Goal: Task Accomplishment & Management: Manage account settings

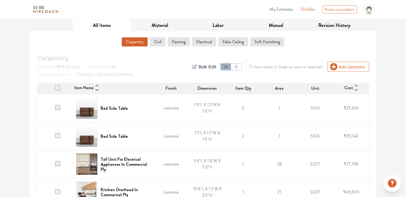
scroll to position [107, 0]
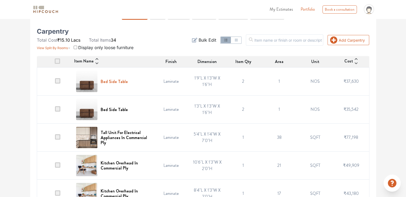
click at [125, 81] on h6 "Bed Side Table" at bounding box center [114, 81] width 27 height 5
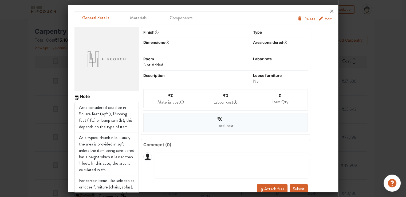
scroll to position [0, 0]
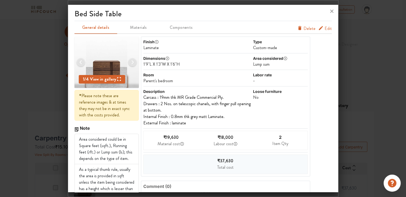
click at [325, 28] on span "Edit" at bounding box center [328, 28] width 7 height 6
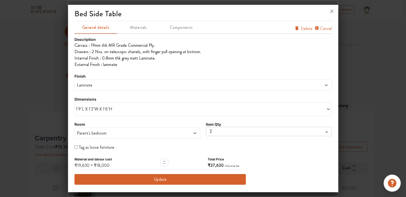
click at [99, 109] on span "1'9"L X 1'3"W X 1'6"H" at bounding box center [139, 109] width 127 height 6
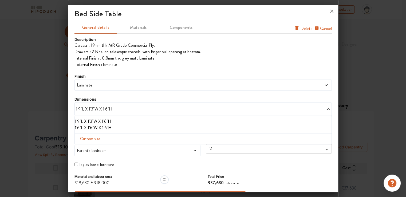
click at [96, 139] on span "Custom size" at bounding box center [90, 139] width 25 height 11
click at [93, 146] on input "text" at bounding box center [94, 147] width 30 height 10
drag, startPoint x: 91, startPoint y: 145, endPoint x: 60, endPoint y: 146, distance: 30.7
click at [68, 146] on div "bed side table General details Materials Components Cancel Delete Description C…" at bounding box center [203, 98] width 271 height 197
type input "1"
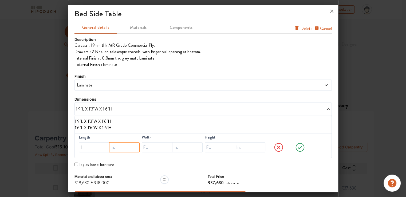
click at [125, 146] on input "text" at bounding box center [124, 147] width 30 height 10
type input "3"
click at [157, 148] on input "text" at bounding box center [157, 147] width 30 height 10
type input "1"
drag, startPoint x: 177, startPoint y: 148, endPoint x: 187, endPoint y: 148, distance: 9.3
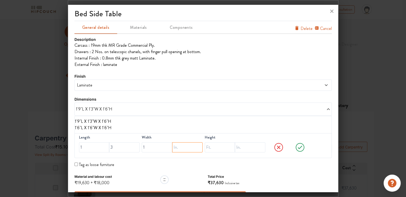
click at [177, 148] on input "text" at bounding box center [187, 147] width 30 height 10
click at [209, 148] on input "text" at bounding box center [220, 147] width 30 height 10
click at [178, 148] on input "text" at bounding box center [187, 147] width 30 height 10
type input "3"
click at [206, 148] on input "text" at bounding box center [220, 147] width 30 height 10
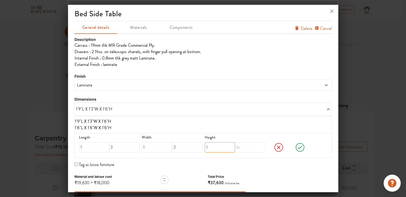
type input "1"
click at [237, 146] on input "text" at bounding box center [250, 147] width 30 height 10
type input "6"
click at [298, 147] on icon at bounding box center [300, 147] width 20 height 11
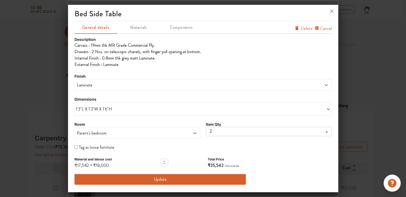
click at [164, 181] on button "Update" at bounding box center [161, 179] width 172 height 11
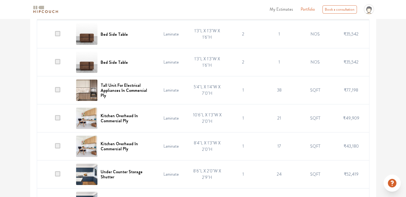
scroll to position [160, 0]
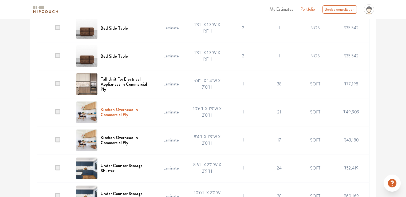
click at [116, 110] on h6 "Kitchen Overhead In Commercial Ply" at bounding box center [125, 112] width 49 height 10
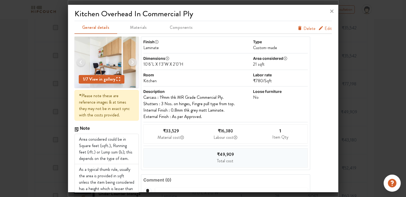
click at [325, 30] on span "Edit" at bounding box center [328, 28] width 7 height 6
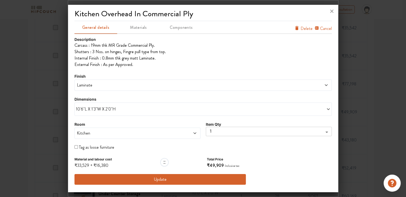
click at [110, 109] on span "10'6"L X 1'3"W X 2'0"H" at bounding box center [139, 109] width 127 height 6
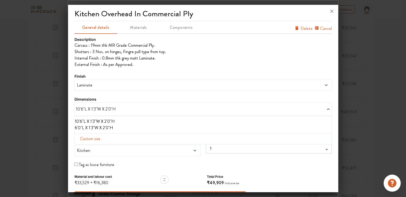
click at [107, 128] on li "6'0"L X 1'3"W X 2'0"H" at bounding box center [202, 128] width 255 height 6
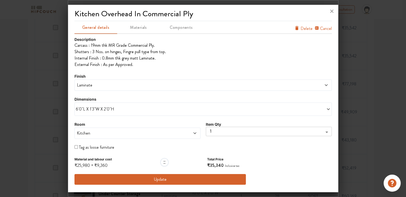
click at [160, 181] on button "Update" at bounding box center [161, 179] width 172 height 11
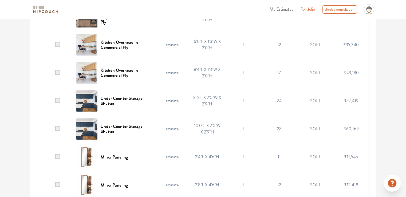
scroll to position [214, 0]
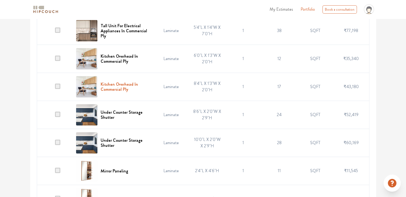
click at [121, 84] on h6 "Kitchen Overhead In Commercial Ply" at bounding box center [125, 87] width 49 height 10
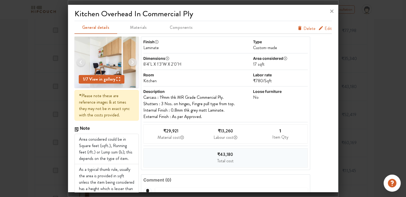
click at [325, 29] on span "Edit" at bounding box center [328, 28] width 7 height 6
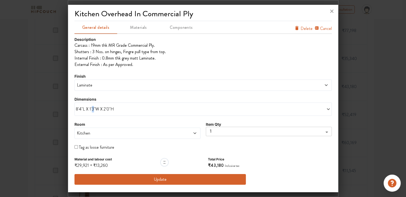
click at [92, 111] on span "8'4"L X 1'3"W X 2'0"H" at bounding box center [139, 109] width 127 height 6
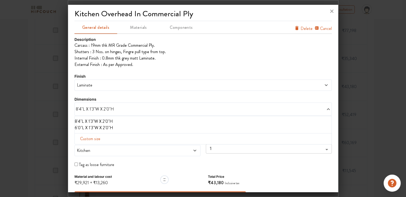
click at [89, 139] on span "Custom size" at bounding box center [90, 139] width 25 height 11
click at [91, 147] on input "text" at bounding box center [94, 147] width 30 height 10
type input "10"
click at [156, 148] on input "text" at bounding box center [157, 147] width 30 height 10
type input "2"
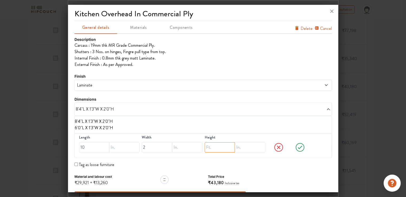
click at [207, 149] on input "text" at bounding box center [220, 147] width 30 height 10
type input "2"
click at [298, 147] on icon at bounding box center [300, 147] width 20 height 11
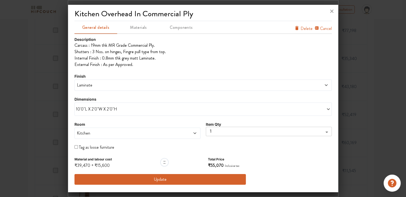
click at [156, 179] on button "Update" at bounding box center [161, 179] width 172 height 11
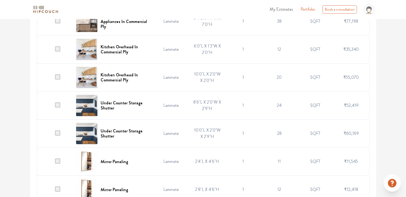
scroll to position [240, 0]
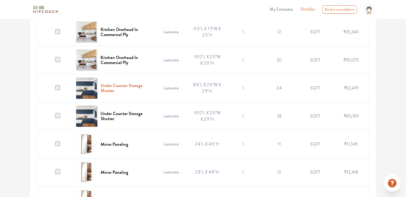
click at [120, 85] on h6 "Under Counter Storage Shutter" at bounding box center [125, 88] width 49 height 10
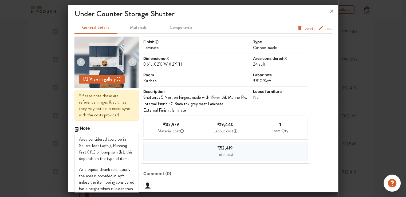
click at [174, 62] on div "8'6"L X 2'0"W X 2'9"H" at bounding box center [197, 64] width 109 height 6
click at [326, 29] on span "Edit" at bounding box center [328, 28] width 7 height 6
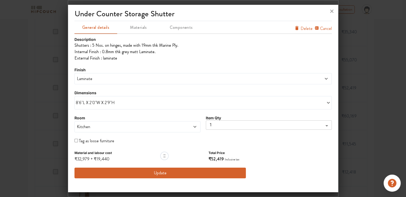
click at [101, 106] on div "8'6"L X 2'0"W X 2'9"H" at bounding box center [203, 102] width 257 height 13
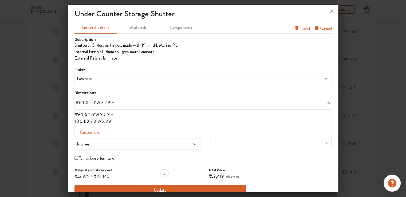
click at [96, 133] on span "Custom size" at bounding box center [90, 132] width 25 height 11
click at [95, 140] on input "text" at bounding box center [94, 141] width 30 height 10
type input "6"
click at [154, 142] on input "text" at bounding box center [157, 141] width 30 height 10
type input "2"
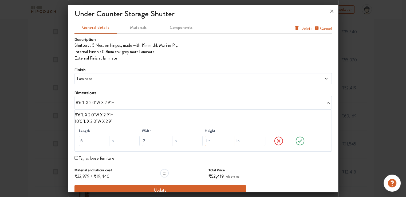
click at [208, 142] on input "text" at bounding box center [220, 141] width 30 height 10
drag, startPoint x: 206, startPoint y: 142, endPoint x: 213, endPoint y: 142, distance: 6.9
click at [213, 142] on input "29" at bounding box center [220, 141] width 30 height 10
type input "2"
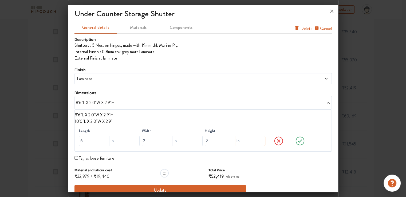
scroll to position [0, 0]
click at [242, 139] on input "text" at bounding box center [250, 141] width 30 height 10
type input "9"
click at [296, 140] on icon at bounding box center [300, 141] width 20 height 11
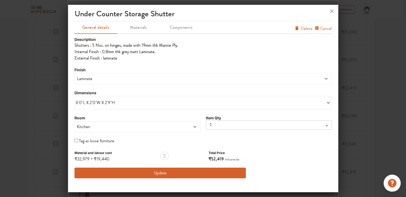
scroll to position [267, 0]
click at [185, 170] on button "Update" at bounding box center [161, 173] width 172 height 11
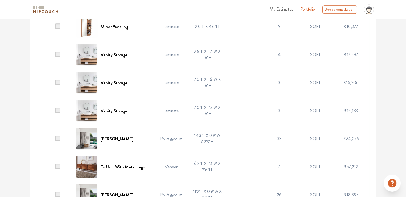
scroll to position [427, 0]
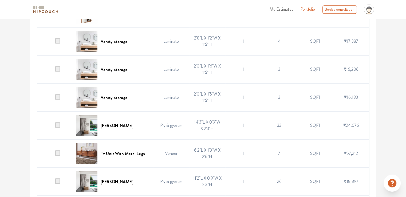
click at [59, 125] on span at bounding box center [57, 124] width 5 height 5
click at [55, 127] on input "checkbox" at bounding box center [55, 127] width 0 height 0
click at [41, 136] on td at bounding box center [55, 126] width 36 height 28
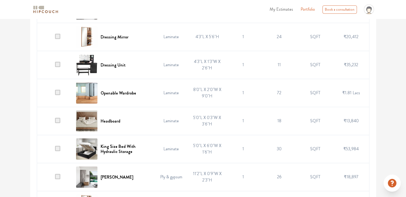
scroll to position [614, 0]
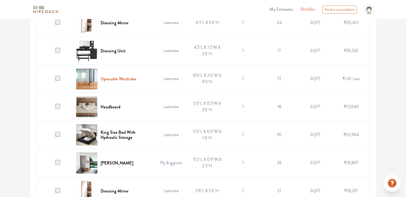
click at [124, 76] on h6 "Openable Wardrobe" at bounding box center [119, 78] width 36 height 5
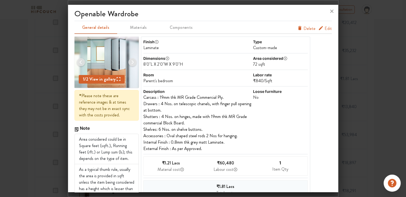
click at [325, 30] on span "Edit" at bounding box center [328, 28] width 7 height 6
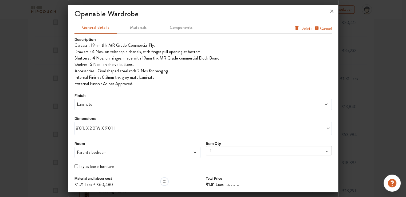
click at [120, 127] on span "8'0"L X 2'0"W X 9'0"H" at bounding box center [139, 128] width 127 height 6
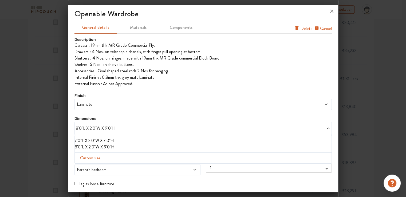
click at [103, 158] on div "Custom size" at bounding box center [203, 157] width 257 height 11
click at [95, 158] on span "Custom size" at bounding box center [90, 158] width 25 height 11
click at [99, 166] on input "text" at bounding box center [94, 167] width 30 height 10
type input "6"
click at [160, 164] on input "text" at bounding box center [157, 167] width 30 height 10
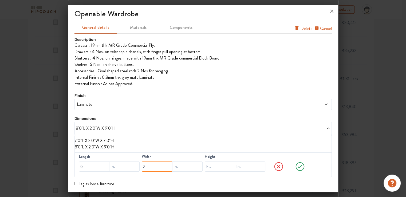
type input "2"
click at [209, 167] on input "text" at bounding box center [220, 167] width 30 height 10
type input "9"
click at [296, 168] on icon at bounding box center [300, 166] width 20 height 11
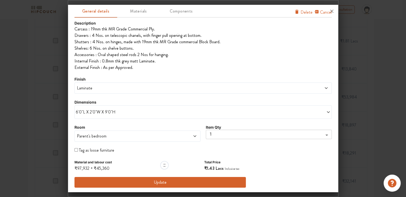
scroll to position [668, 0]
click at [155, 181] on button "Update" at bounding box center [161, 182] width 172 height 11
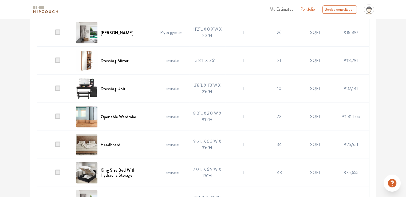
scroll to position [748, 0]
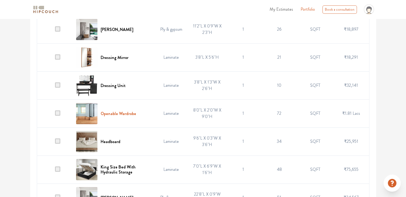
click at [114, 112] on h6 "Openable Wardrobe" at bounding box center [119, 113] width 36 height 5
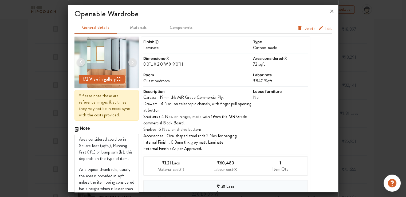
click at [325, 28] on span "Edit" at bounding box center [328, 28] width 7 height 6
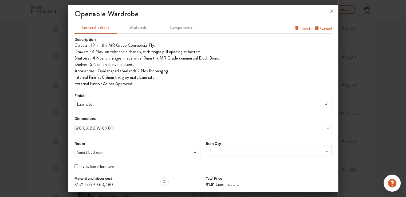
click at [94, 125] on span "8'0"L X 2'0"W X 9'0"H" at bounding box center [139, 128] width 127 height 6
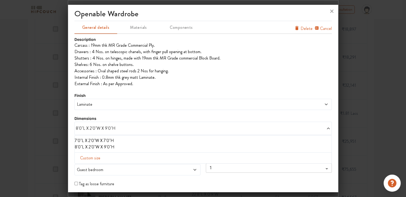
click at [94, 157] on span "Custom size" at bounding box center [90, 158] width 25 height 11
click at [95, 166] on input "text" at bounding box center [94, 167] width 30 height 10
type input "6"
click at [159, 167] on input "text" at bounding box center [157, 167] width 30 height 10
type input "2"
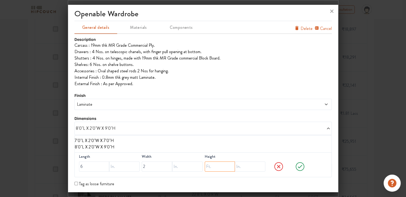
click at [209, 169] on input "text" at bounding box center [220, 167] width 30 height 10
type input "9"
click at [298, 165] on icon at bounding box center [300, 166] width 5 height 3
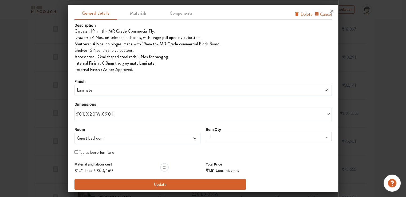
scroll to position [16, 0]
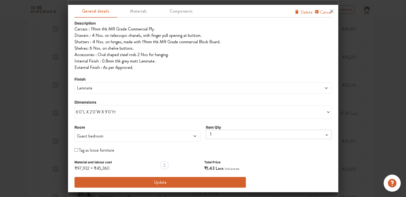
click at [150, 181] on button "Update" at bounding box center [161, 182] width 172 height 11
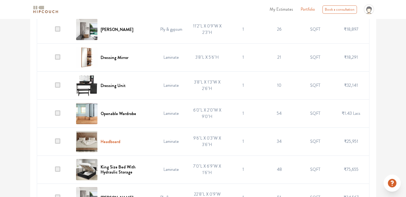
scroll to position [801, 0]
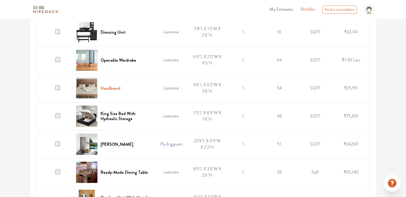
click at [117, 86] on h6 "Headboard" at bounding box center [111, 88] width 20 height 5
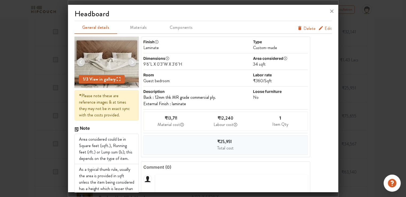
click at [325, 29] on span "Edit" at bounding box center [328, 28] width 7 height 6
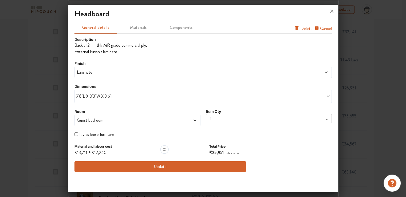
click at [105, 97] on span "9'6"L X 0'3"W X 3'6"H" at bounding box center [139, 96] width 127 height 6
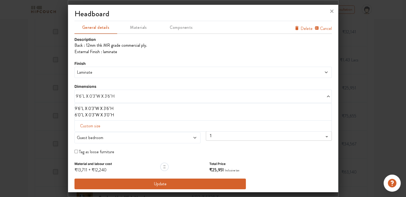
click at [76, 115] on li "6'0"L X 0'3"W X 3'0"H" at bounding box center [202, 115] width 255 height 6
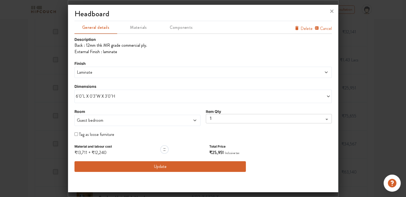
click at [139, 166] on button "Update" at bounding box center [161, 166] width 172 height 11
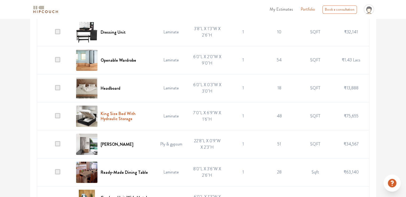
click at [125, 116] on h6 "King Size Bed With Hydraulic Storage" at bounding box center [125, 116] width 49 height 10
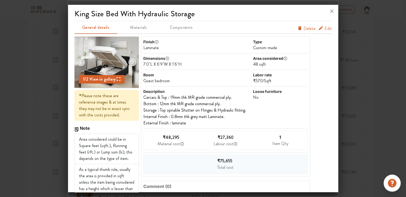
click at [325, 29] on span "Edit" at bounding box center [328, 28] width 7 height 6
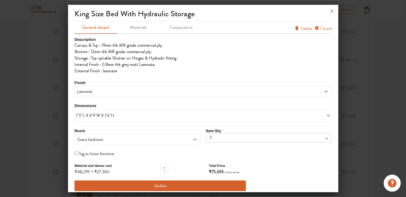
click at [99, 115] on span "7'0"L X 6'9"W X 1'6"H" at bounding box center [139, 115] width 127 height 6
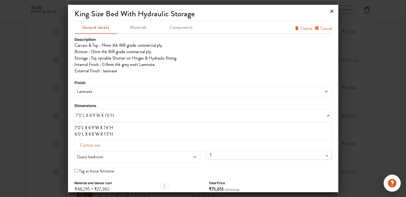
click at [330, 11] on icon at bounding box center [332, 11] width 9 height 9
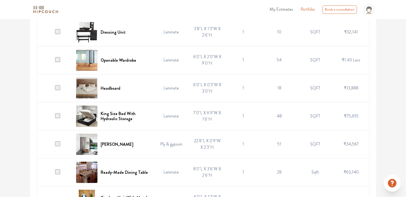
click at [58, 141] on span at bounding box center [57, 143] width 5 height 5
click at [55, 146] on input "checkbox" at bounding box center [55, 146] width 0 height 0
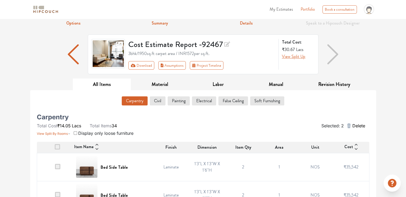
scroll to position [0, 0]
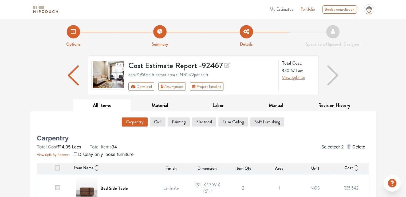
click at [362, 146] on span "Delete" at bounding box center [358, 147] width 13 height 6
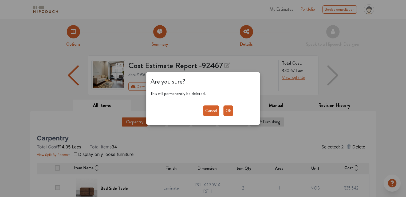
click at [229, 110] on button "Ok" at bounding box center [229, 110] width 10 height 11
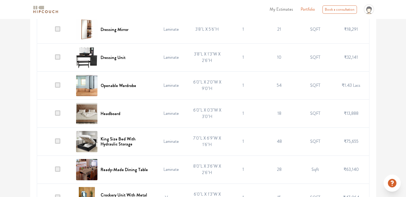
scroll to position [775, 0]
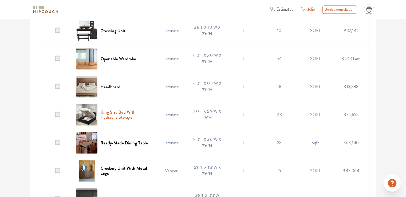
click at [110, 118] on h6 "King Size Bed With Hydraulic Storage" at bounding box center [125, 115] width 49 height 10
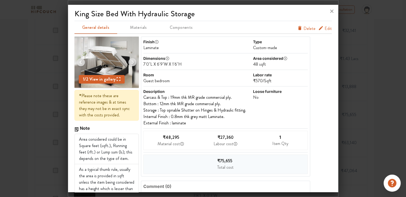
click at [325, 30] on span "Edit" at bounding box center [328, 28] width 7 height 6
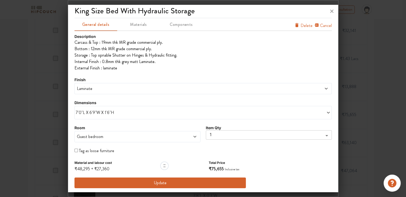
scroll to position [3, 0]
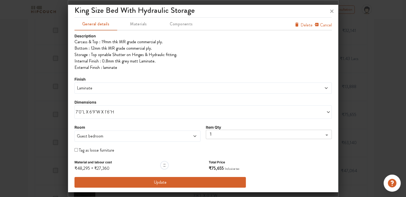
click at [120, 111] on span "7'0"L X 6'9"W X 1'6"H" at bounding box center [139, 112] width 127 height 6
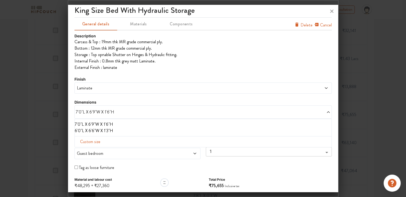
click at [107, 131] on li "6'0"L X 6'6"W X 1'3"H" at bounding box center [202, 131] width 255 height 6
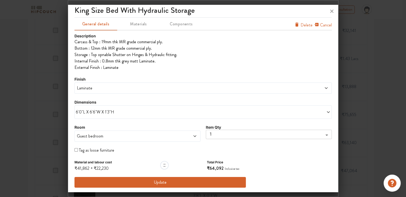
click at [185, 182] on button "Update" at bounding box center [161, 182] width 172 height 11
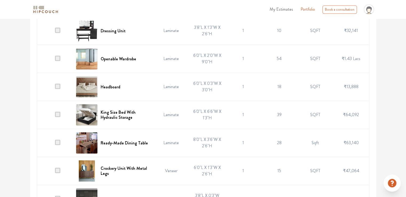
click at [58, 142] on span at bounding box center [57, 142] width 5 height 5
click at [55, 144] on input "checkbox" at bounding box center [55, 144] width 0 height 0
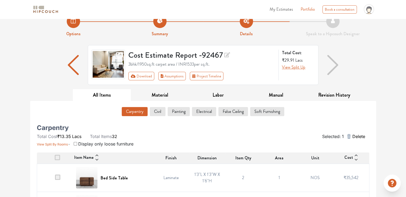
scroll to position [0, 0]
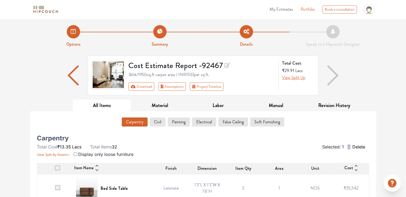
click at [357, 144] on span "Delete" at bounding box center [358, 147] width 13 height 6
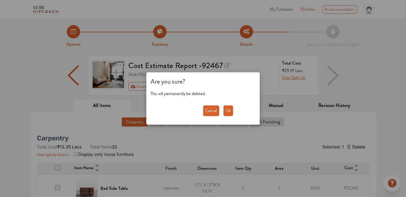
click at [231, 114] on button "Ok" at bounding box center [229, 110] width 10 height 11
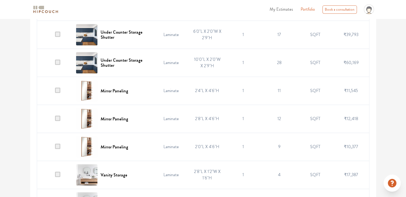
scroll to position [320, 0]
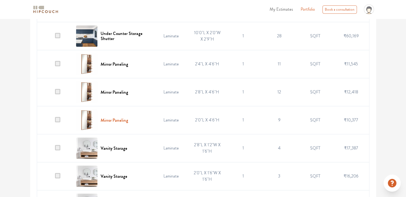
click at [112, 119] on h6 "Mirror Paneling" at bounding box center [115, 120] width 28 height 5
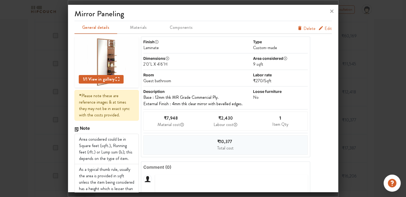
click at [306, 28] on span "Delete" at bounding box center [310, 28] width 12 height 6
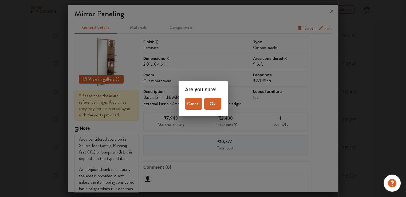
click at [213, 104] on span "Ok" at bounding box center [212, 103] width 13 height 7
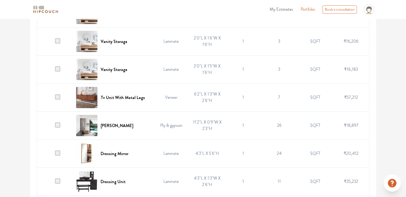
scroll to position [454, 0]
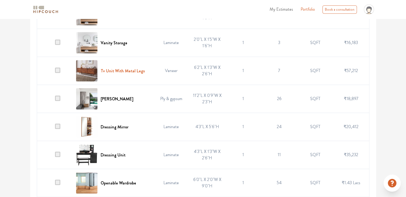
click at [125, 68] on h6 "Tv Unit With Metal Legs" at bounding box center [123, 70] width 44 height 5
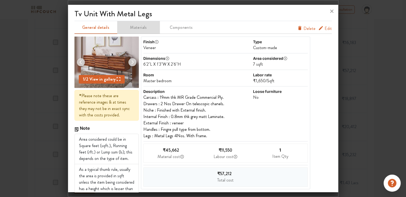
click at [138, 29] on span "Materials" at bounding box center [139, 27] width 42 height 7
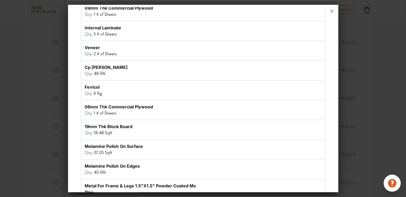
scroll to position [107, 0]
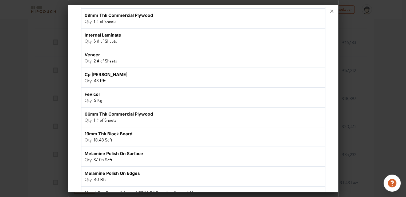
click at [96, 54] on div "veneer" at bounding box center [142, 55] width 115 height 6
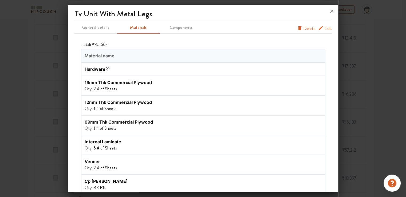
scroll to position [320, 0]
click at [174, 26] on span "Components" at bounding box center [182, 27] width 42 height 7
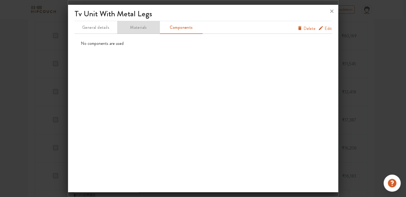
click at [137, 28] on span "Materials" at bounding box center [139, 27] width 42 height 7
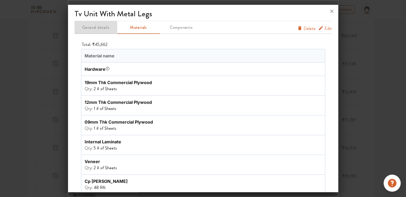
click at [103, 31] on span "General details" at bounding box center [96, 27] width 42 height 7
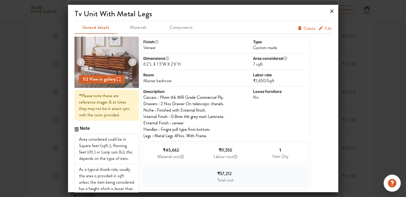
click at [330, 13] on icon at bounding box center [331, 11] width 3 height 3
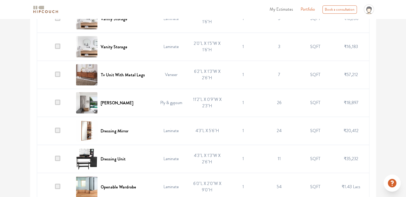
scroll to position [454, 0]
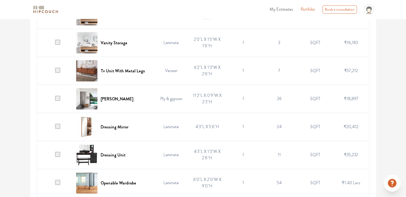
click at [58, 98] on span at bounding box center [57, 98] width 5 height 5
click at [55, 100] on input "checkbox" at bounding box center [55, 100] width 0 height 0
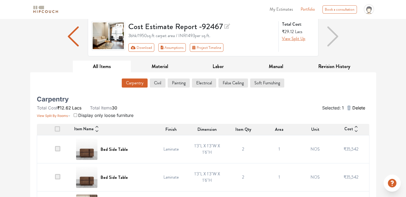
scroll to position [0, 0]
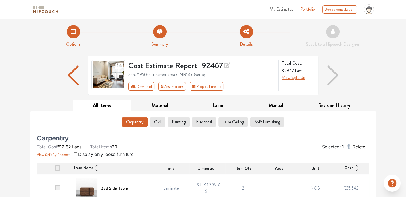
click at [357, 148] on span "Delete" at bounding box center [358, 147] width 13 height 6
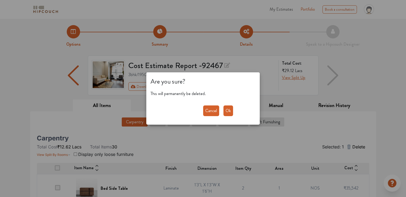
click at [226, 112] on button "Ok" at bounding box center [229, 110] width 10 height 11
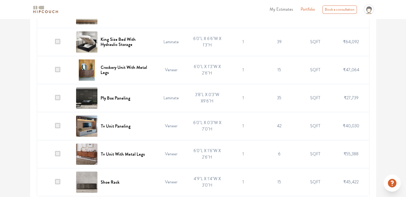
scroll to position [793, 0]
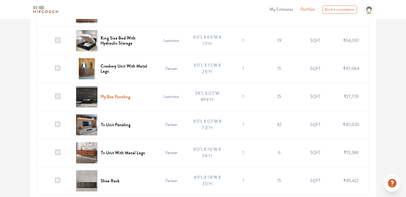
click at [118, 95] on h6 "Ply Box Paneling" at bounding box center [116, 96] width 30 height 5
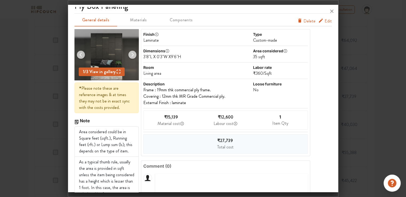
scroll to position [0, 0]
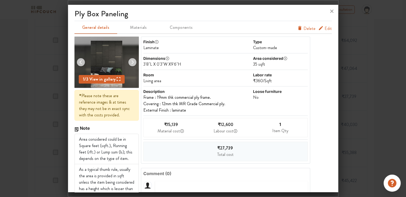
click at [97, 71] on img at bounding box center [107, 62] width 32 height 51
click at [99, 80] on span "View in gallery" at bounding box center [104, 79] width 32 height 6
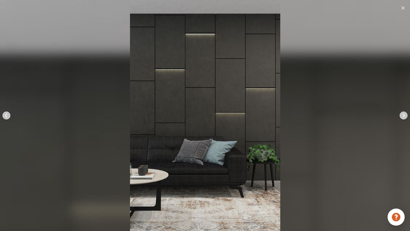
click at [298, 100] on div at bounding box center [205, 115] width 410 height 231
click at [404, 6] on img at bounding box center [403, 7] width 3 height 3
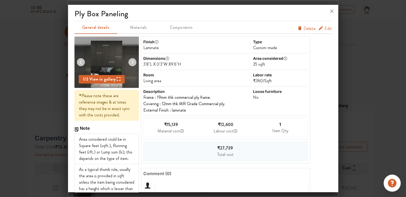
click at [306, 29] on span "Delete" at bounding box center [310, 28] width 12 height 6
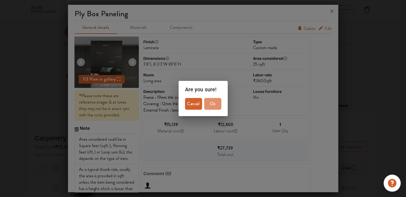
click at [212, 107] on span "Ok" at bounding box center [212, 103] width 13 height 7
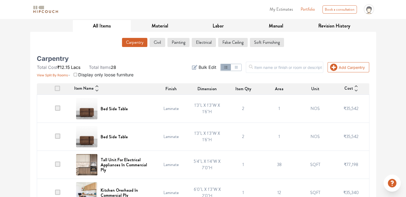
scroll to position [107, 0]
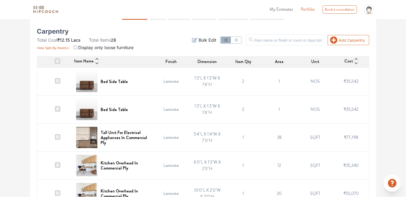
click at [57, 82] on span at bounding box center [57, 80] width 5 height 5
click at [55, 83] on input "checkbox" at bounding box center [55, 83] width 0 height 0
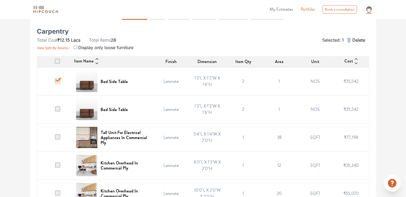
click at [58, 111] on span at bounding box center [57, 108] width 5 height 5
click at [55, 111] on input "checkbox" at bounding box center [55, 111] width 0 height 0
click at [357, 41] on span "Delete" at bounding box center [358, 40] width 13 height 6
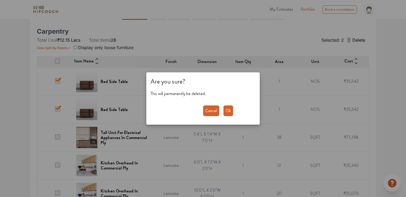
click at [229, 108] on button "Ok" at bounding box center [229, 110] width 10 height 11
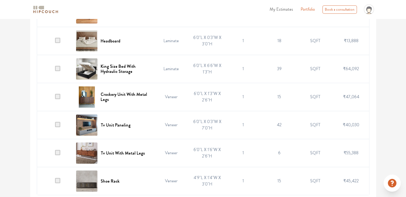
scroll to position [709, 0]
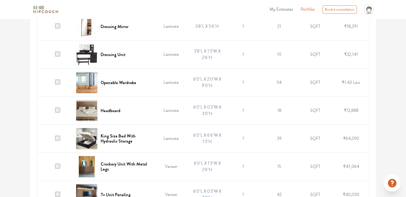
scroll to position [628, 0]
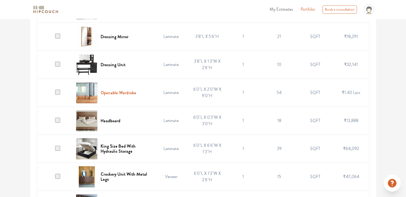
click at [130, 92] on h6 "Openable Wardrobe" at bounding box center [119, 92] width 36 height 5
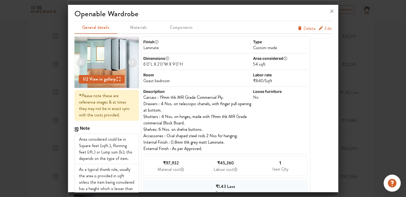
click at [328, 28] on div "openable wardrobe General details Materials Components Edit Delete 1 / 2 View i…" at bounding box center [203, 99] width 270 height 185
click at [325, 29] on span "Edit" at bounding box center [328, 28] width 7 height 6
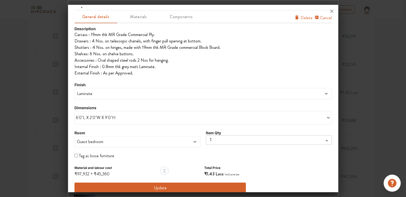
scroll to position [16, 0]
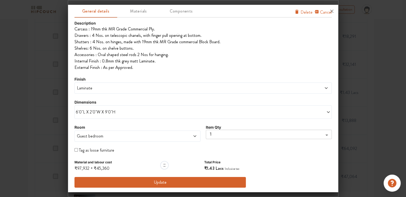
click at [152, 109] on span "6'0"L X 2'0"W X 9'0"H" at bounding box center [139, 112] width 127 height 6
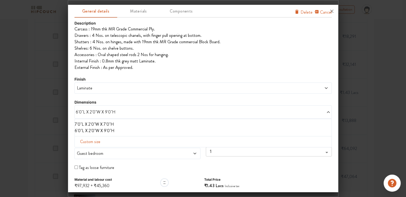
click at [110, 129] on li "6'0"L X 2'0"W X 9'0"H" at bounding box center [202, 131] width 255 height 6
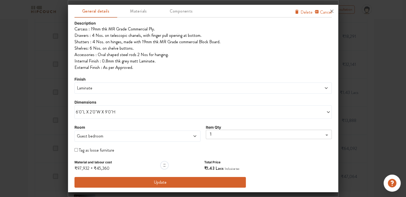
click at [175, 182] on button "Update" at bounding box center [161, 182] width 172 height 11
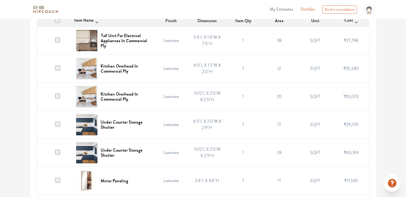
scroll to position [0, 0]
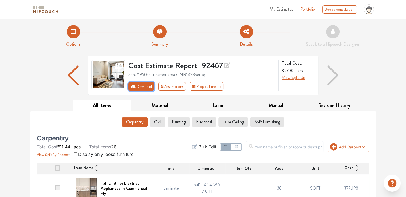
click at [137, 85] on button "Download" at bounding box center [141, 86] width 26 height 9
click at [146, 89] on button "Download" at bounding box center [141, 86] width 26 height 9
click at [142, 88] on button "Download" at bounding box center [141, 86] width 26 height 9
click at [143, 88] on button "Download" at bounding box center [141, 86] width 26 height 9
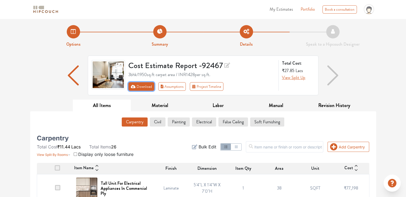
click at [143, 88] on button "Download" at bounding box center [141, 86] width 26 height 9
click at [131, 86] on icon "First group" at bounding box center [133, 86] width 5 height 3
click at [290, 9] on span "My Estimates" at bounding box center [282, 9] width 24 height 6
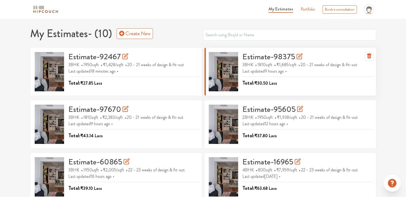
click at [253, 57] on h3 "Estimate-98375" at bounding box center [273, 57] width 60 height 10
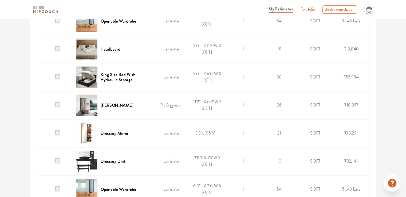
scroll to position [542, 0]
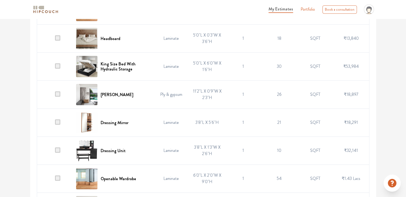
click at [59, 94] on span at bounding box center [57, 93] width 5 height 5
click at [55, 96] on input "checkbox" at bounding box center [55, 96] width 0 height 0
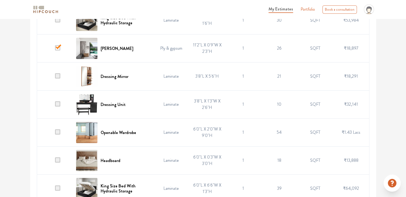
scroll to position [596, 0]
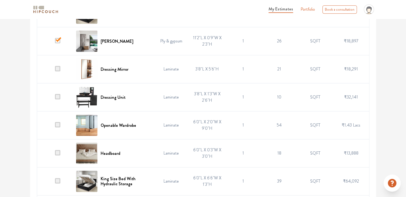
click at [59, 96] on span at bounding box center [57, 96] width 5 height 5
click at [55, 99] on input "checkbox" at bounding box center [55, 99] width 0 height 0
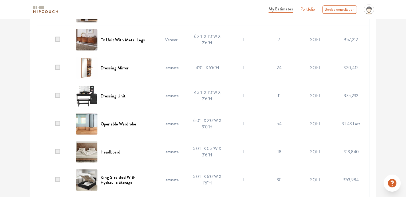
scroll to position [415, 0]
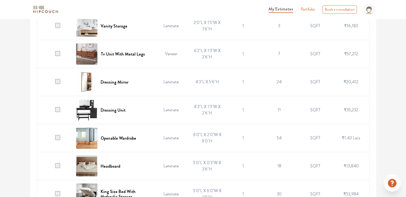
click at [57, 112] on td at bounding box center [55, 110] width 36 height 28
click at [59, 109] on span at bounding box center [57, 109] width 5 height 5
click at [55, 111] on input "checkbox" at bounding box center [55, 111] width 0 height 0
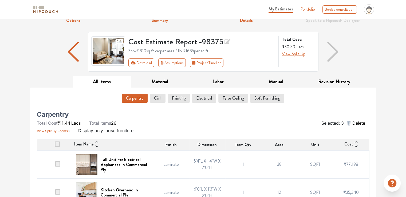
scroll to position [0, 0]
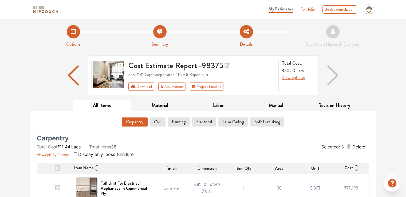
click at [359, 147] on span "Delete" at bounding box center [358, 147] width 13 height 6
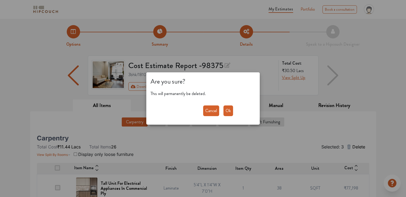
click at [226, 111] on button "Ok" at bounding box center [229, 110] width 10 height 11
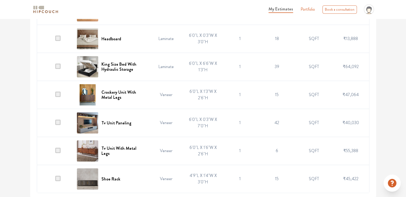
scroll to position [625, 0]
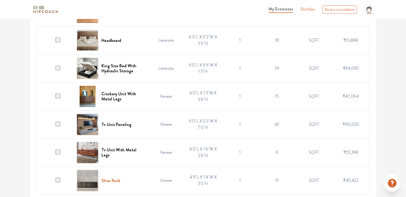
click at [115, 178] on h6 "Shoe Rack" at bounding box center [110, 180] width 19 height 5
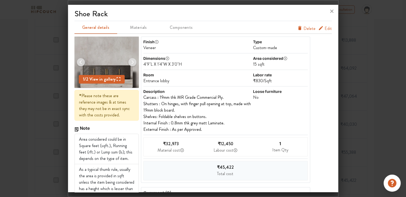
drag, startPoint x: 327, startPoint y: 29, endPoint x: 317, endPoint y: 35, distance: 11.0
click at [327, 30] on span "Edit" at bounding box center [328, 28] width 7 height 6
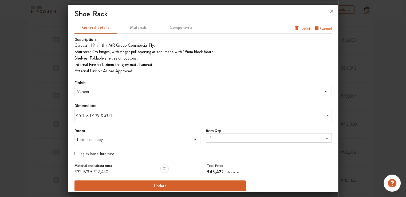
click at [109, 117] on span "4'9"L X 1'4"W X 3'0"H" at bounding box center [139, 115] width 127 height 6
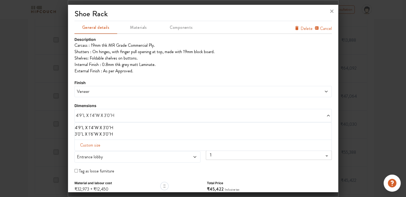
click at [95, 134] on li "3'0"L X 1'6"W X 3'0"H" at bounding box center [202, 134] width 255 height 6
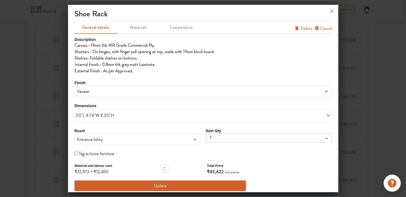
click at [160, 184] on button "Update" at bounding box center [161, 186] width 172 height 11
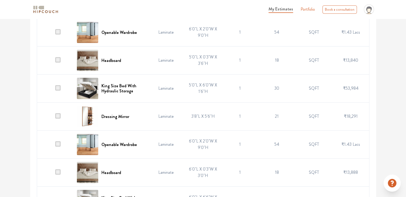
scroll to position [491, 0]
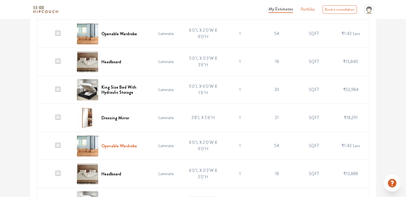
click at [119, 145] on h6 "Openable Wardrobe" at bounding box center [119, 145] width 36 height 5
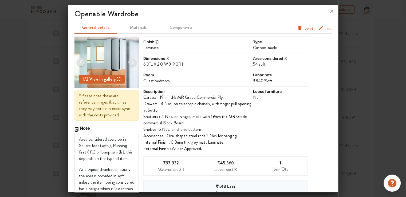
click at [325, 29] on span "Edit" at bounding box center [328, 28] width 7 height 6
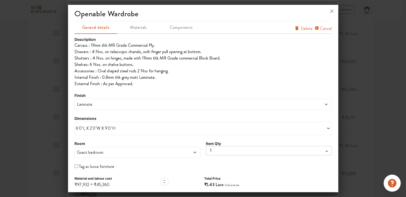
click at [110, 130] on span "6'0"L X 2'0"W X 9'0"H" at bounding box center [139, 128] width 127 height 6
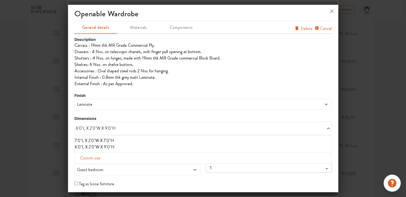
click at [108, 139] on li "7'0"L X 2'0"W X 7'0"H" at bounding box center [202, 141] width 255 height 6
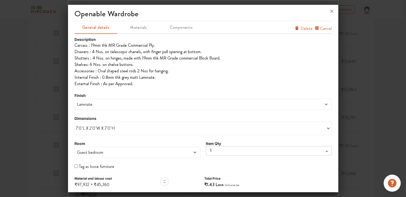
scroll to position [16, 0]
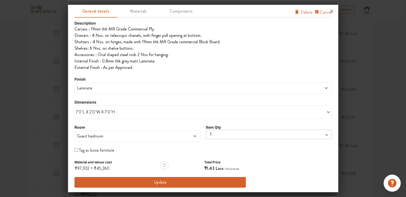
click at [205, 183] on button "Update" at bounding box center [161, 182] width 172 height 11
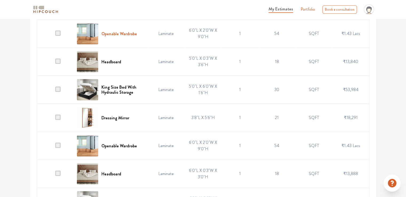
click at [132, 32] on h6 "Openable Wardrobe" at bounding box center [119, 33] width 36 height 5
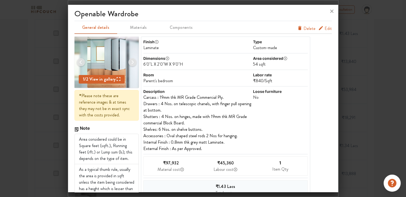
click at [325, 28] on span "Edit" at bounding box center [328, 28] width 7 height 6
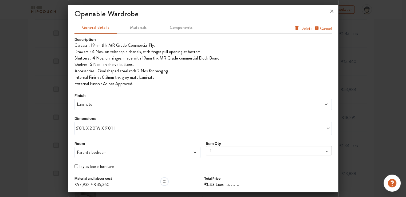
click at [115, 126] on span "6'0"L X 2'0"W X 9'0"H" at bounding box center [139, 128] width 127 height 6
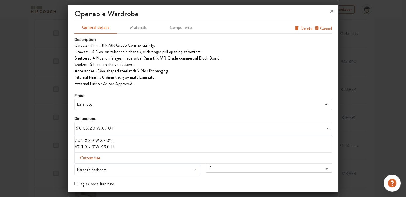
click at [108, 146] on li "6'0"L X 2'0"W X 9'0"H" at bounding box center [202, 147] width 255 height 6
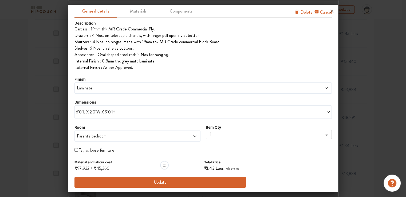
click at [165, 181] on button "Update" at bounding box center [161, 182] width 172 height 11
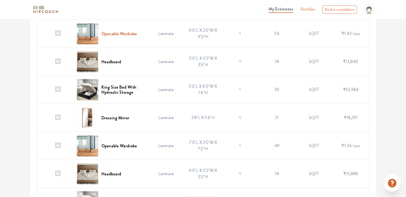
click at [114, 31] on h6 "Openable Wardrobe" at bounding box center [119, 33] width 36 height 5
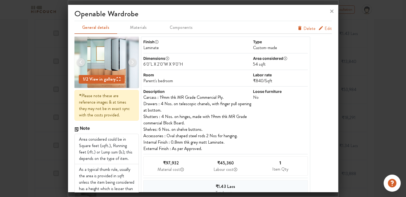
click at [325, 30] on span "Edit" at bounding box center [328, 28] width 7 height 6
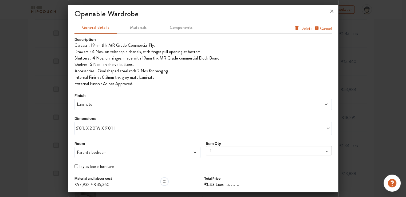
click at [114, 128] on span "6'0"L X 2'0"W X 9'0"H" at bounding box center [139, 128] width 127 height 6
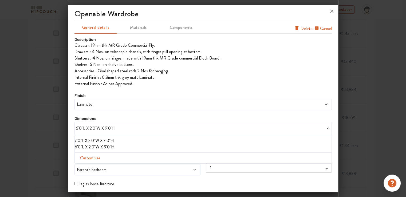
click at [107, 139] on li "7'0"L X 2'0"W X 7'0"H" at bounding box center [202, 141] width 255 height 6
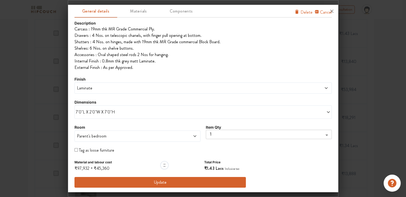
click at [160, 182] on button "Update" at bounding box center [161, 182] width 172 height 11
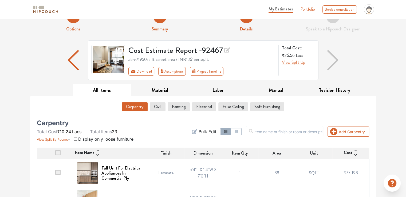
scroll to position [0, 0]
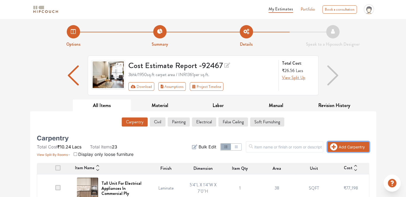
click at [351, 146] on button "Add Carpentry" at bounding box center [349, 147] width 42 height 10
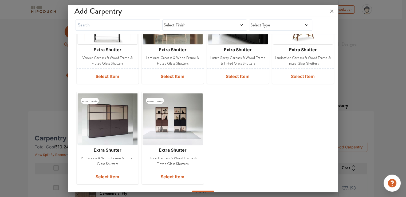
scroll to position [173, 0]
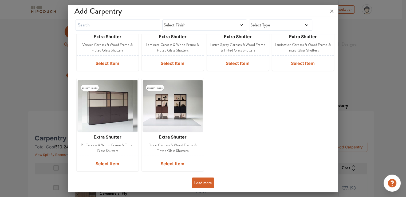
click at [204, 181] on button "Load more" at bounding box center [203, 183] width 22 height 11
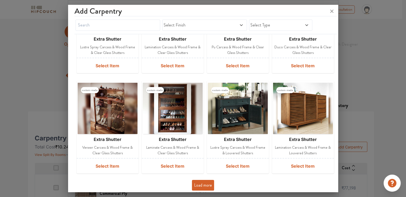
scroll to position [374, 0]
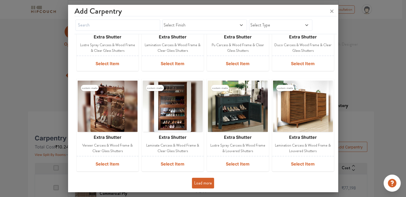
click at [204, 181] on button "Load more" at bounding box center [203, 183] width 22 height 11
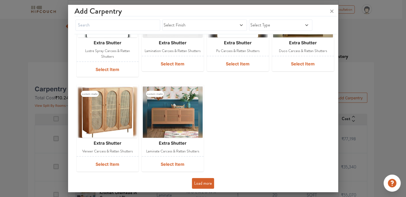
scroll to position [53, 0]
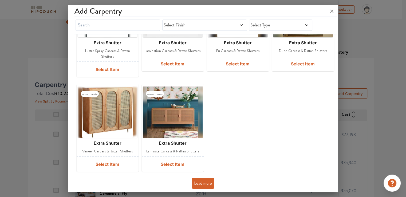
click at [199, 184] on button "Load more" at bounding box center [203, 183] width 22 height 11
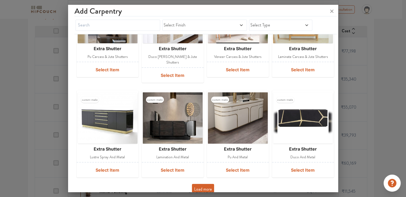
scroll to position [160, 0]
click at [209, 184] on button "Load more" at bounding box center [203, 189] width 22 height 11
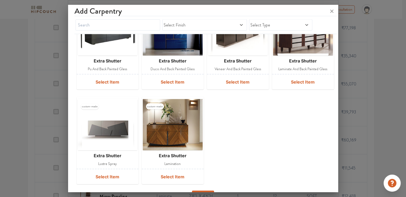
scroll to position [1143, 0]
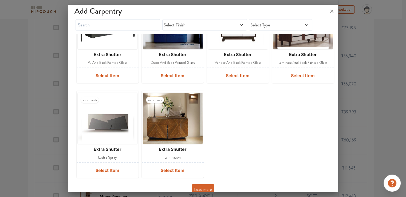
click at [204, 184] on button "Load more" at bounding box center [203, 189] width 22 height 11
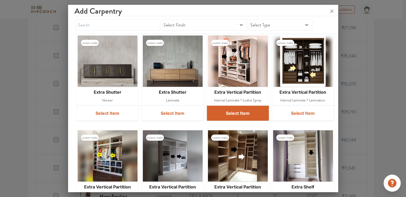
scroll to position [1303, 0]
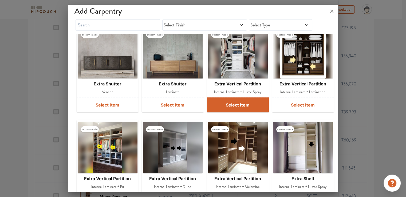
click at [239, 97] on button "Select Item" at bounding box center [238, 104] width 62 height 15
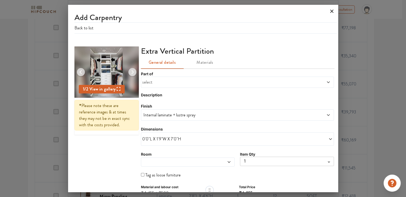
click at [333, 10] on icon at bounding box center [331, 11] width 3 height 3
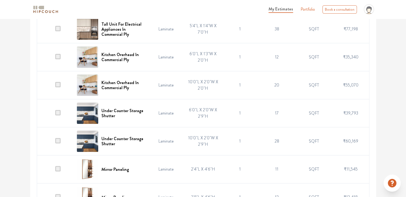
scroll to position [160, 0]
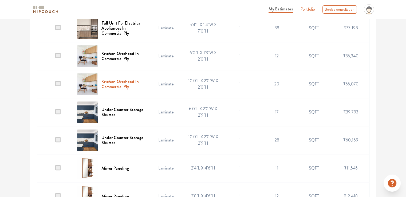
click at [123, 81] on h6 "Kitchen Overhead In Commercial Ply" at bounding box center [122, 84] width 43 height 10
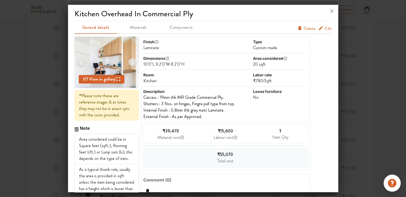
click at [197, 66] on div "10'0"L X 2'0"W X 2'0"H" at bounding box center [197, 64] width 109 height 6
click at [325, 28] on span "Edit" at bounding box center [328, 28] width 7 height 6
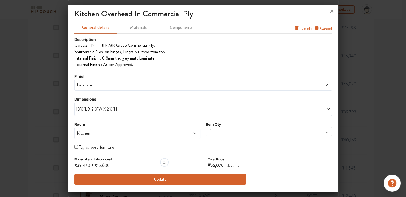
click at [111, 104] on div "10'0"L X 2'0"W X 2'0"H" at bounding box center [203, 109] width 257 height 13
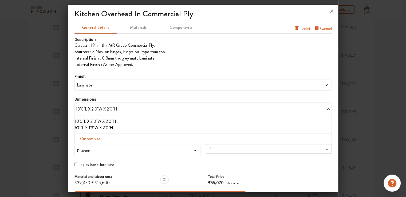
click at [101, 126] on li "6'0"L X 1'3"W X 2'0"H" at bounding box center [202, 128] width 255 height 6
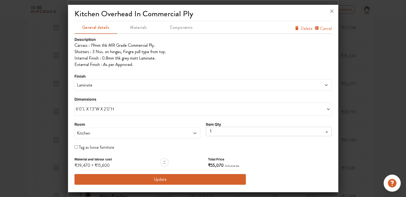
click at [106, 109] on span "6'0"L X 1'3"W X 2'0"H" at bounding box center [139, 109] width 127 height 6
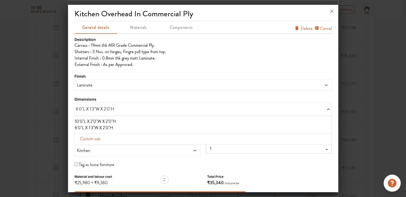
click at [103, 127] on li "6'0"L X 1'3"W X 2'0"H" at bounding box center [202, 128] width 255 height 6
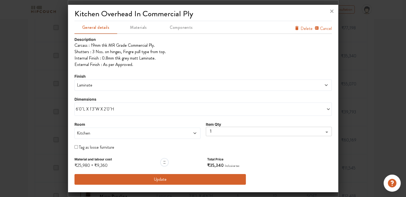
click at [146, 179] on button "Update" at bounding box center [161, 179] width 172 height 11
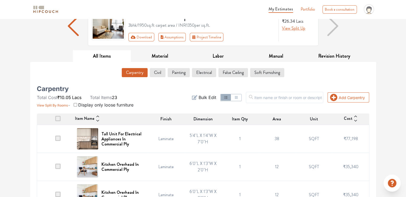
scroll to position [0, 0]
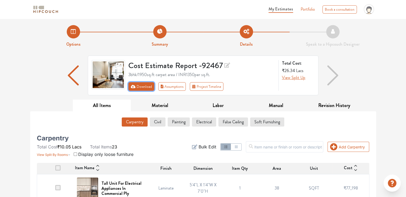
click at [144, 87] on button "Download" at bounding box center [141, 86] width 26 height 9
click at [137, 87] on button "Download" at bounding box center [141, 86] width 26 height 9
click at [133, 85] on icon "First group" at bounding box center [133, 86] width 5 height 3
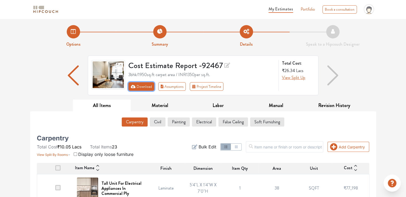
click at [133, 85] on icon "First group" at bounding box center [133, 86] width 5 height 3
click at [132, 84] on button "Download" at bounding box center [141, 86] width 26 height 9
click at [138, 86] on button "Download" at bounding box center [141, 86] width 26 height 9
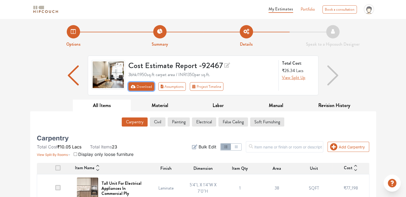
click at [138, 86] on button "Download" at bounding box center [141, 86] width 26 height 9
click at [205, 124] on button "Electrical" at bounding box center [204, 122] width 24 height 9
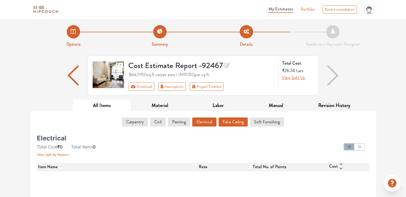
click at [232, 123] on button "False Ceiling" at bounding box center [233, 122] width 29 height 9
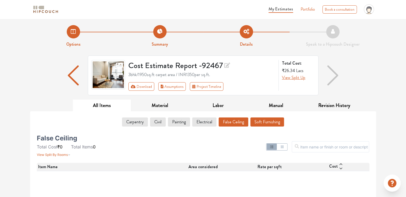
click at [261, 122] on button "Soft Furnishing" at bounding box center [268, 122] width 34 height 9
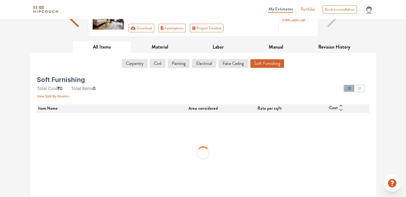
scroll to position [6, 0]
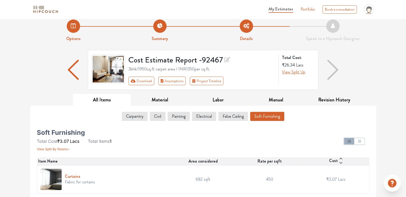
click at [73, 177] on h6 "Curtains" at bounding box center [80, 176] width 30 height 5
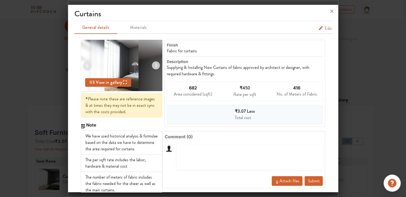
click at [325, 28] on span "Edit" at bounding box center [328, 28] width 7 height 6
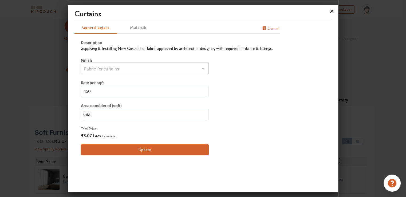
click at [330, 12] on icon at bounding box center [332, 11] width 9 height 9
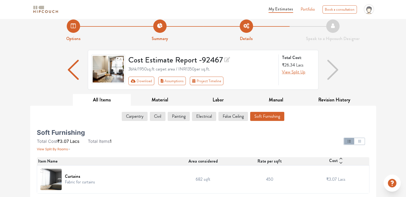
click at [32, 181] on div "Carpentry Civil Painting Electrical False Ceiling Soft Furnishing Soft Furnishi…" at bounding box center [203, 152] width 346 height 92
click at [77, 177] on h6 "Curtains" at bounding box center [80, 176] width 30 height 5
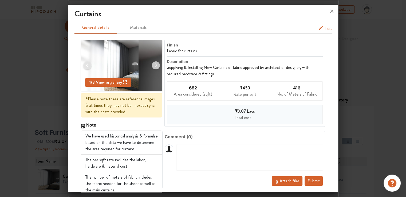
click at [325, 29] on span "Edit" at bounding box center [328, 28] width 7 height 6
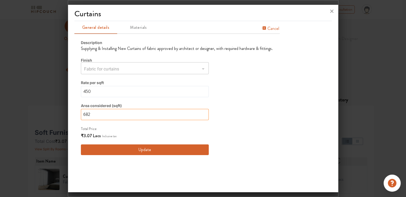
drag, startPoint x: 95, startPoint y: 114, endPoint x: 56, endPoint y: 114, distance: 38.7
click at [68, 114] on div "Curtains General details Materials Cancel Description Supplying & Installing Ne…" at bounding box center [203, 98] width 271 height 197
click at [131, 147] on button "Update" at bounding box center [145, 149] width 128 height 11
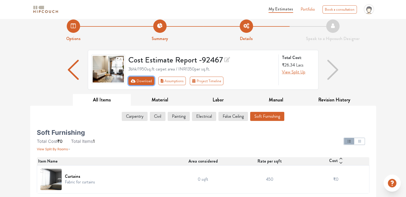
click at [141, 82] on button "Download" at bounding box center [141, 81] width 26 height 9
click at [134, 80] on icon "First group" at bounding box center [133, 80] width 5 height 3
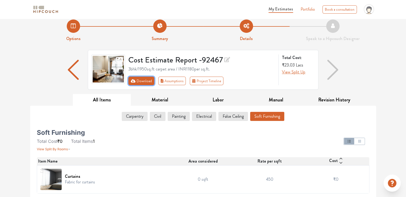
click at [142, 80] on button "Download" at bounding box center [141, 81] width 26 height 9
